Goal: Obtain resource: Obtain resource

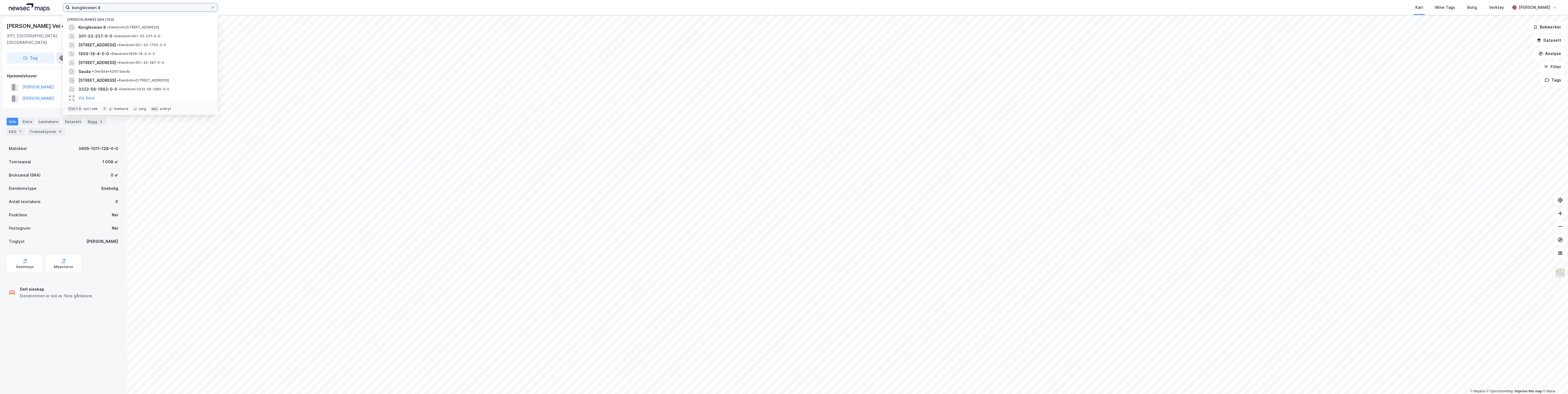
click at [101, 7] on input "kongleveien 8" at bounding box center [141, 8] width 141 height 8
drag, startPoint x: 106, startPoint y: 8, endPoint x: 68, endPoint y: 6, distance: 38.1
click at [68, 6] on label "kongleveien 8" at bounding box center [140, 7] width 155 height 8
click at [139, 32] on span "Eiendom • 3205-81-106-0-0" at bounding box center [146, 33] width 47 height 5
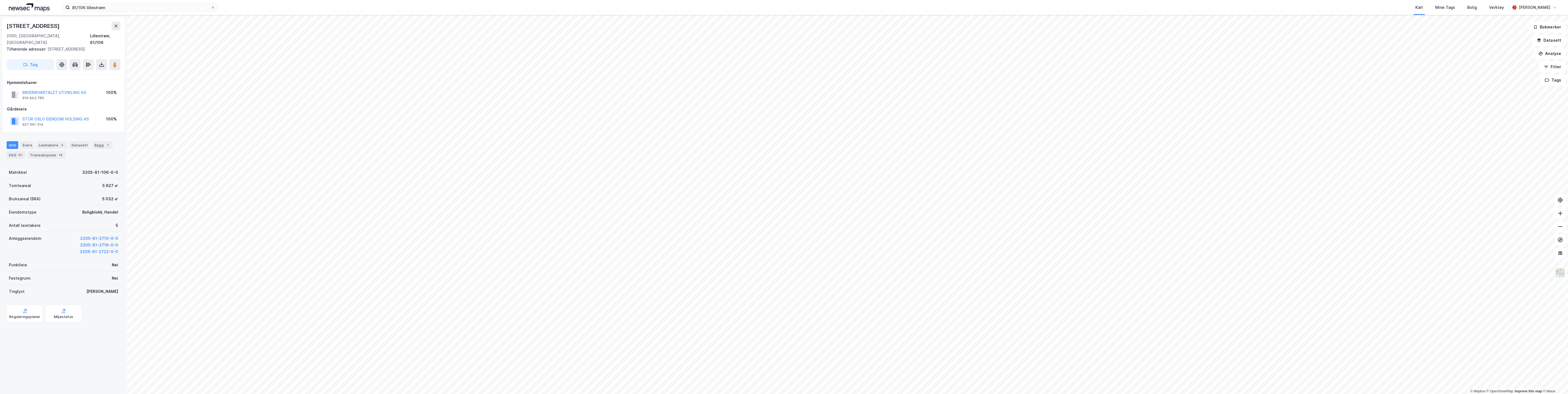
click at [98, 62] on icon at bounding box center [101, 65] width 6 height 6
click at [82, 7] on input "81/106 lillestrøm" at bounding box center [141, 8] width 141 height 8
type input "81/91 lillestrøm"
click at [129, 28] on span "[STREET_ADDRESS]" at bounding box center [188, 27] width 132 height 7
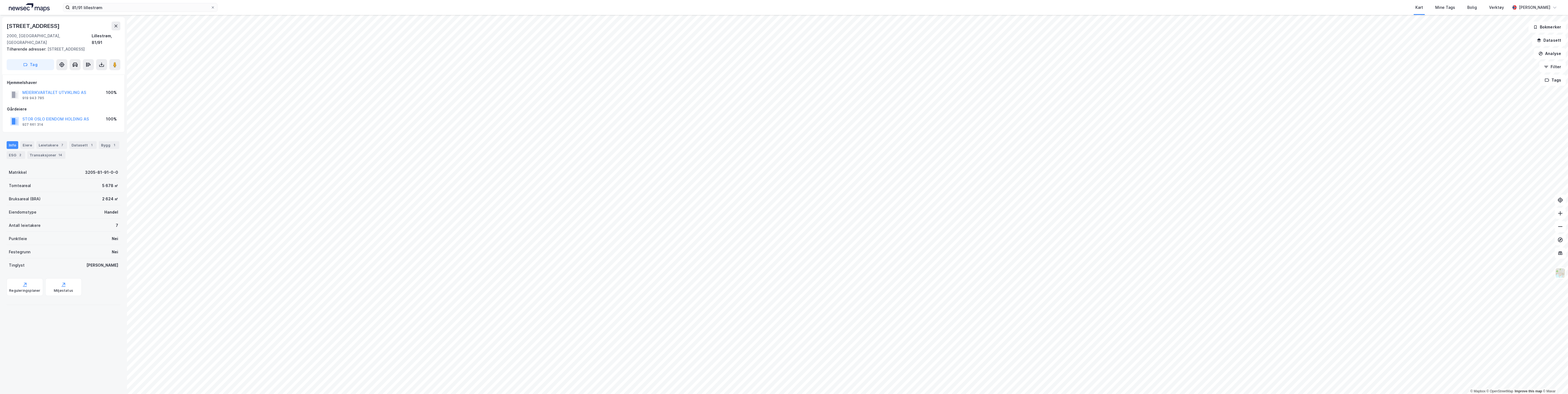
click at [101, 63] on icon at bounding box center [101, 64] width 1 height 3
click at [87, 73] on div "Last ned grunnbok" at bounding box center [74, 75] width 32 height 5
click at [84, 73] on div "Last ned grunnbok" at bounding box center [74, 75] width 32 height 5
